Goal: Task Accomplishment & Management: Use online tool/utility

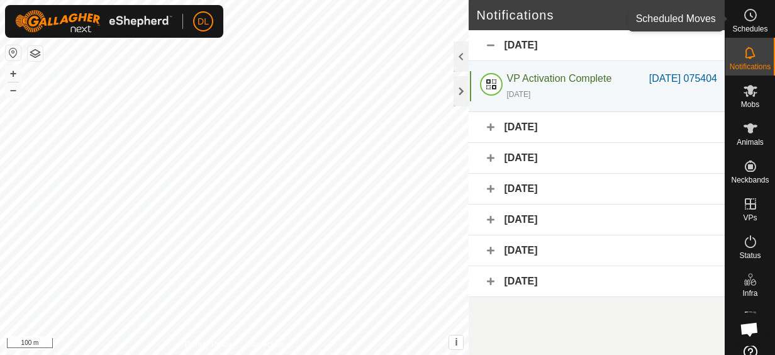
click at [750, 11] on icon at bounding box center [750, 15] width 15 height 15
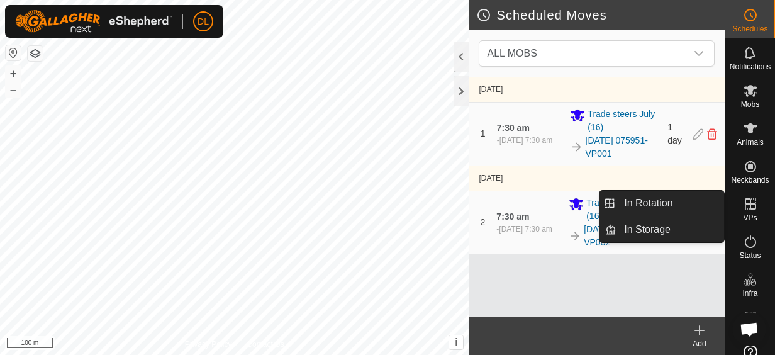
click at [746, 204] on icon at bounding box center [750, 203] width 15 height 15
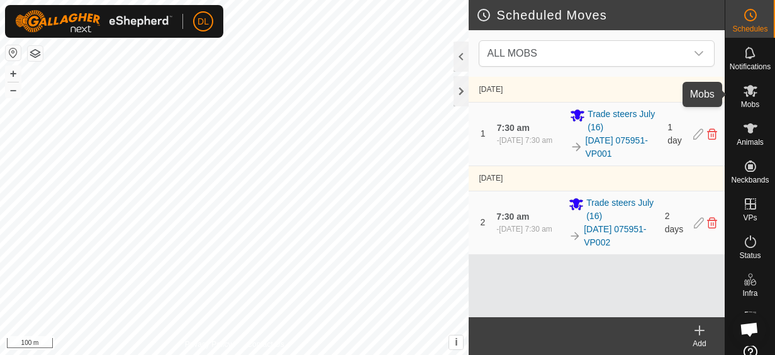
click at [754, 96] on es-mob-svg-icon at bounding box center [750, 90] width 23 height 20
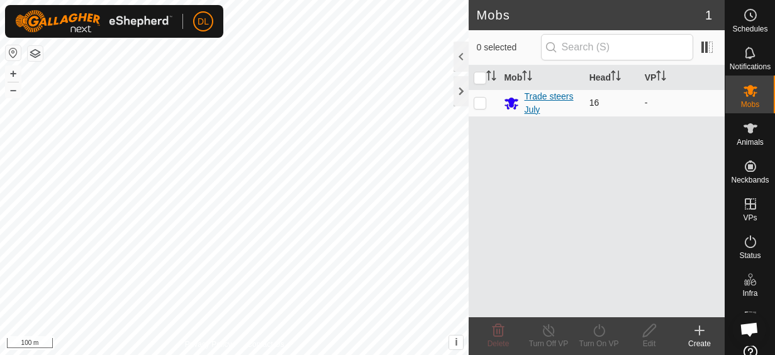
click at [531, 94] on div "Trade steers July" at bounding box center [551, 103] width 55 height 26
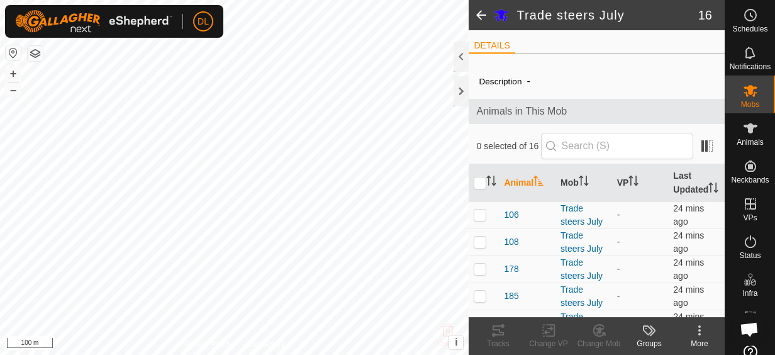
click at [462, 50] on div at bounding box center [460, 56] width 15 height 30
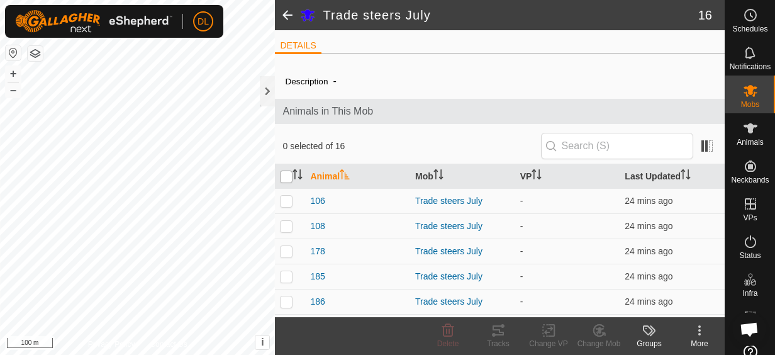
click at [289, 175] on input "checkbox" at bounding box center [286, 176] width 13 height 13
checkbox input "true"
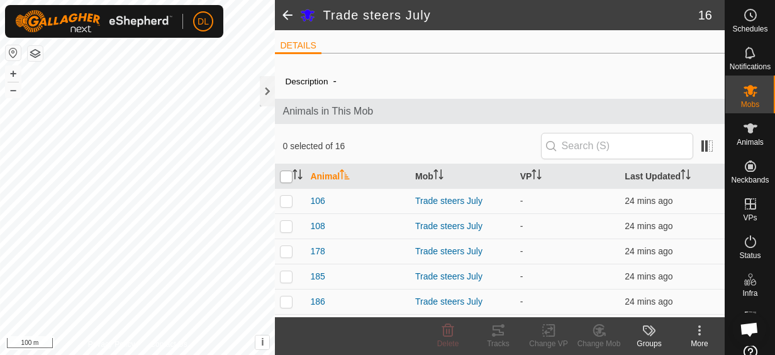
checkbox input "true"
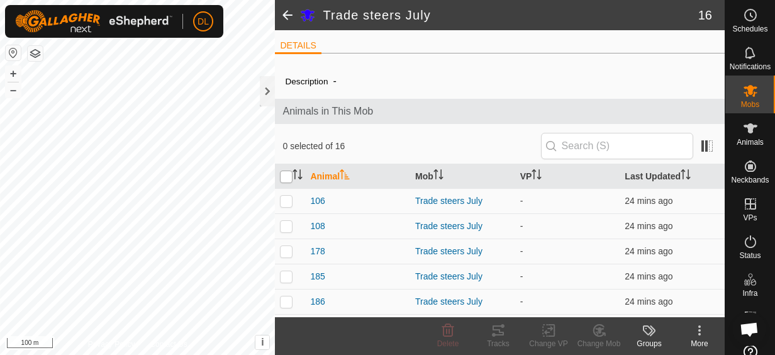
checkbox input "true"
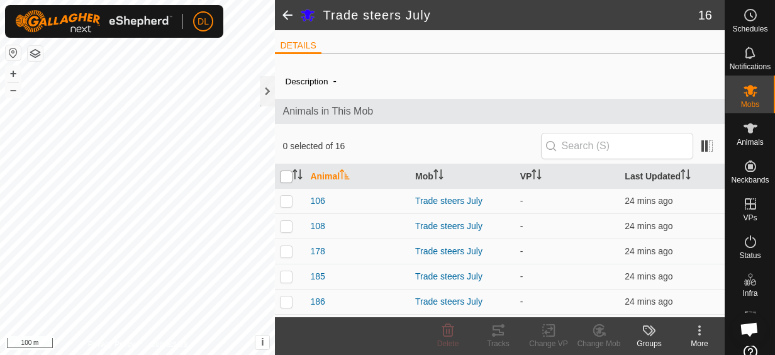
checkbox input "true"
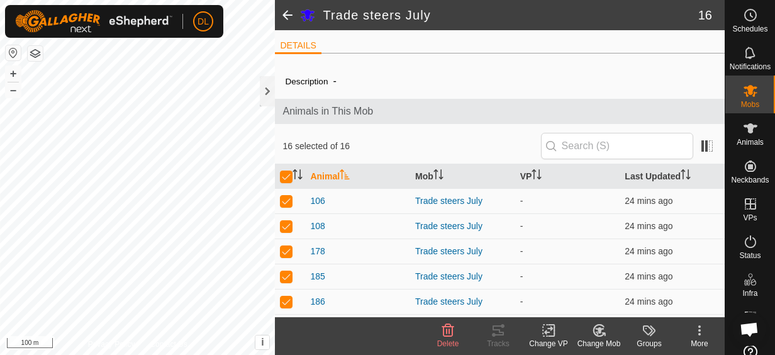
click at [546, 330] on icon at bounding box center [548, 330] width 9 height 8
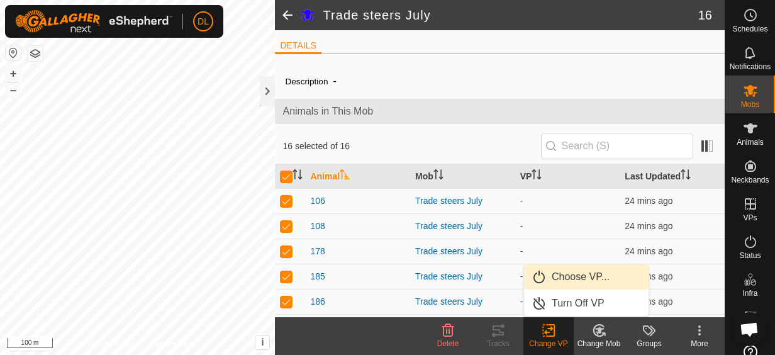
click at [560, 278] on link "Choose VP..." at bounding box center [586, 276] width 124 height 25
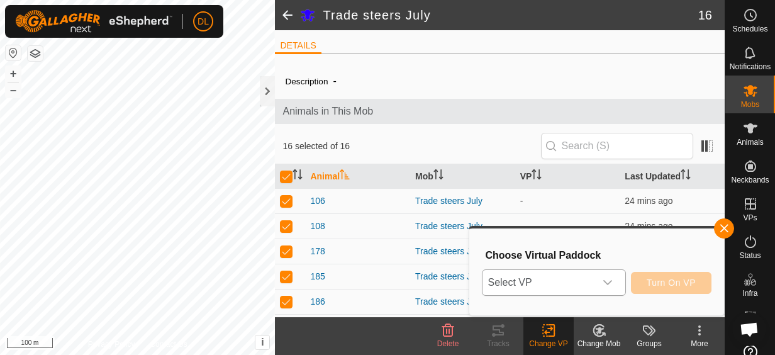
click at [612, 285] on icon "dropdown trigger" at bounding box center [607, 282] width 10 height 10
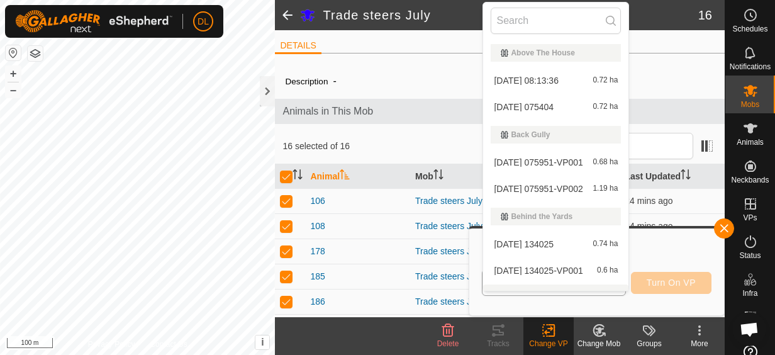
scroll to position [19, 0]
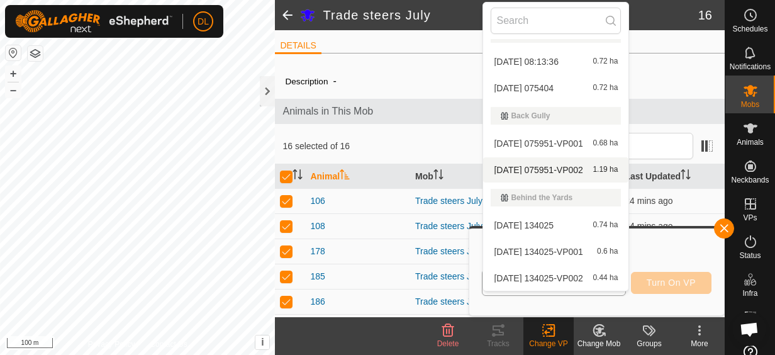
click at [546, 166] on li "2025-10-01 075951-VP002 1.19 ha" at bounding box center [555, 169] width 145 height 25
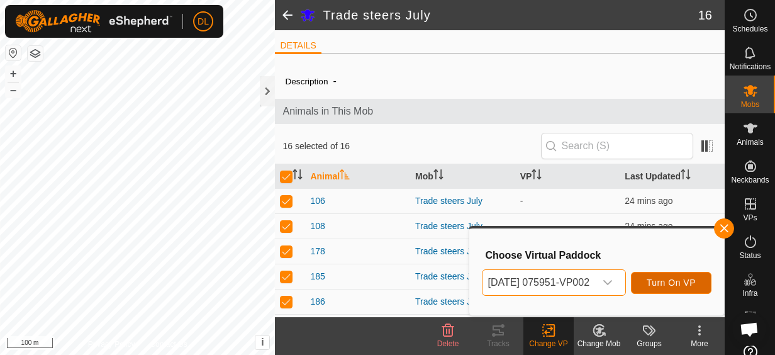
click at [687, 284] on span "Turn On VP" at bounding box center [670, 282] width 49 height 10
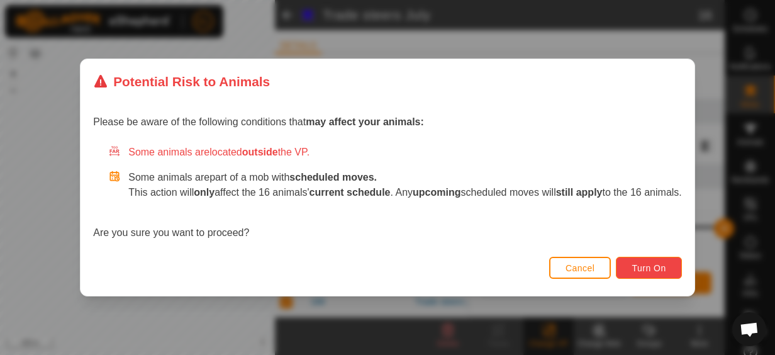
click at [661, 273] on span "Turn On" at bounding box center [648, 268] width 34 height 10
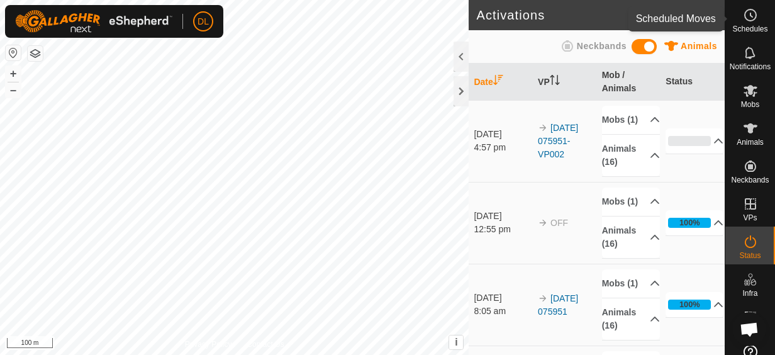
click at [747, 16] on icon at bounding box center [750, 15] width 15 height 15
